Goal: Navigation & Orientation: Find specific page/section

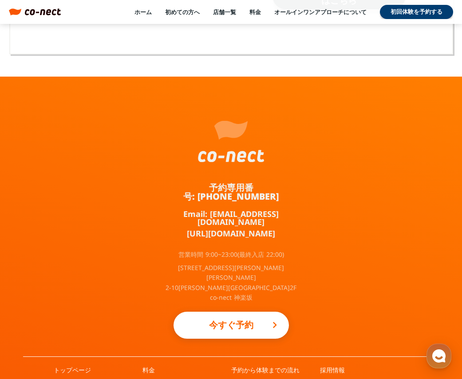
scroll to position [5786, 0]
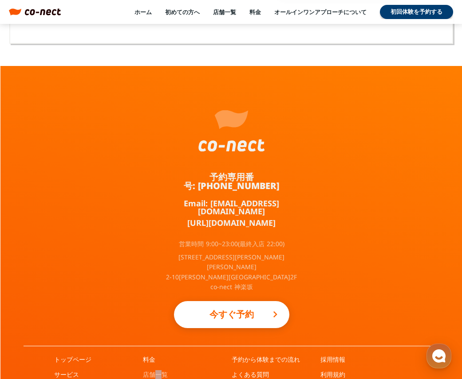
click at [157, 356] on div "料金 店舗一覧 お客様の声 インタビュー" at bounding box center [187, 386] width 89 height 61
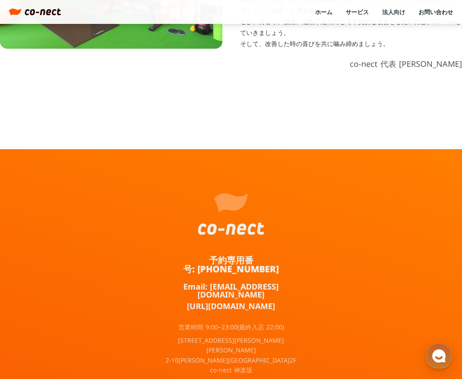
scroll to position [483, 0]
